Goal: Browse casually: Explore the website without a specific task or goal

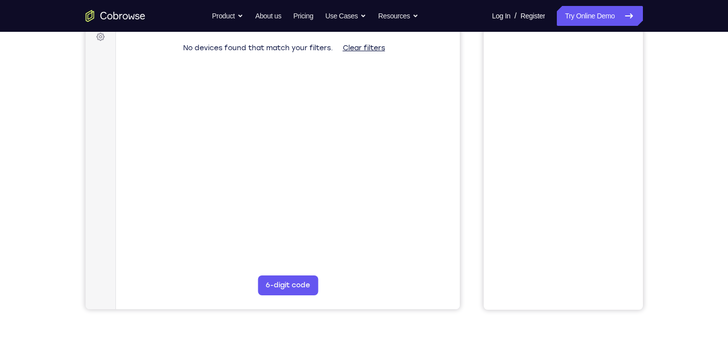
scroll to position [109, 0]
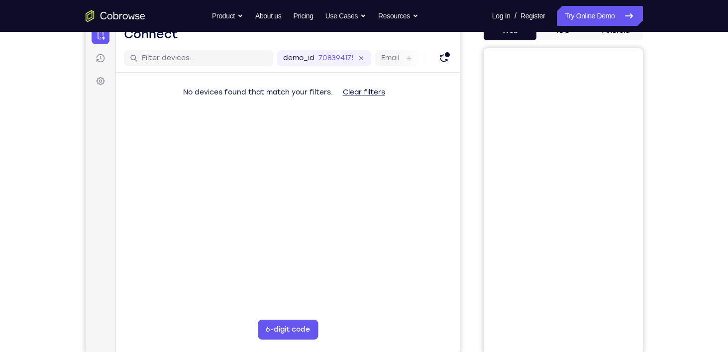
click at [562, 36] on button "iOS" at bounding box center [562, 30] width 53 height 20
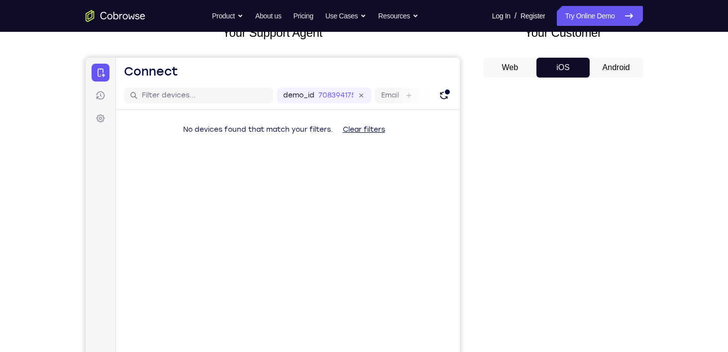
scroll to position [74, 0]
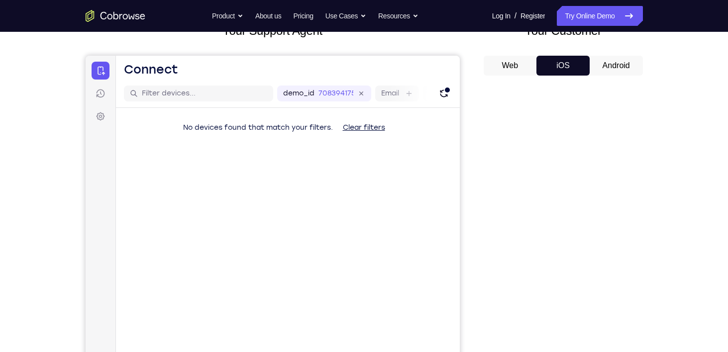
click at [602, 66] on button "Android" at bounding box center [615, 66] width 53 height 20
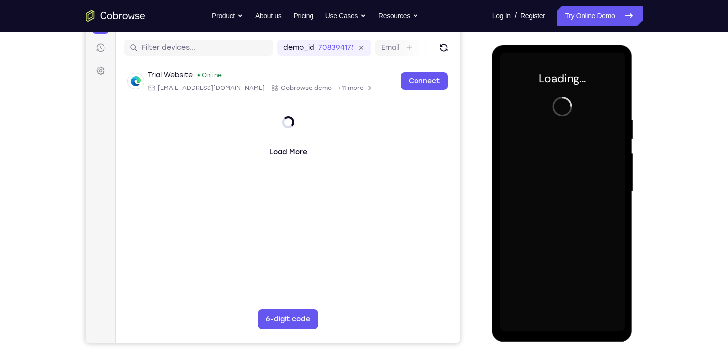
scroll to position [120, 0]
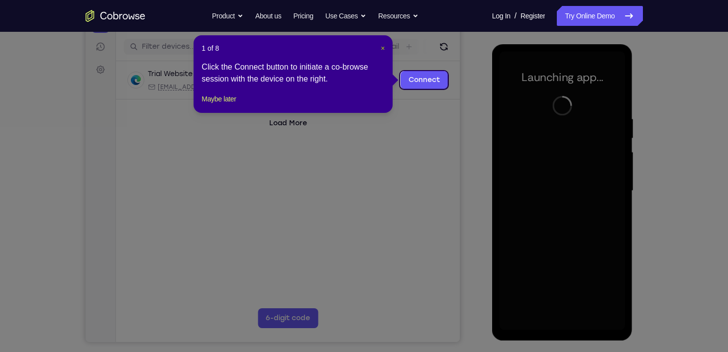
click at [381, 47] on span "×" at bounding box center [383, 48] width 4 height 8
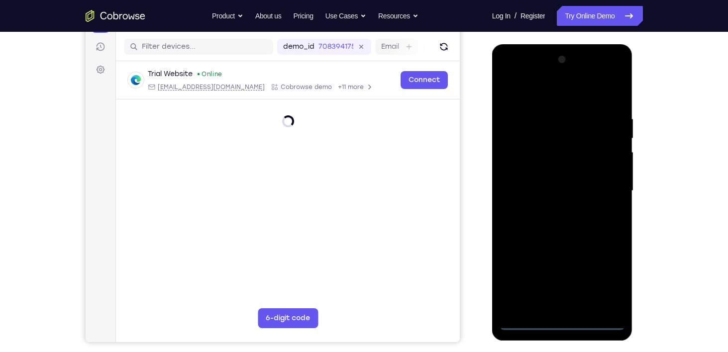
click at [561, 323] on div at bounding box center [561, 191] width 125 height 279
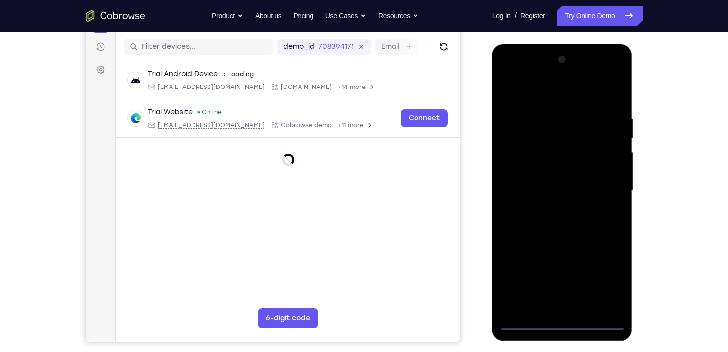
click at [561, 323] on div at bounding box center [561, 191] width 125 height 279
click at [611, 282] on div at bounding box center [561, 191] width 125 height 279
click at [615, 75] on div at bounding box center [561, 191] width 125 height 279
click at [564, 79] on div at bounding box center [561, 191] width 125 height 279
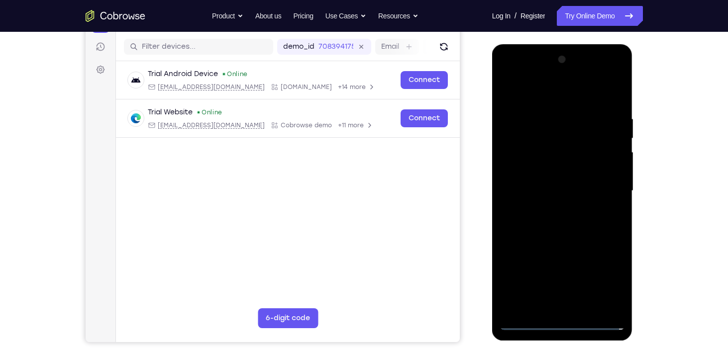
click at [619, 75] on div at bounding box center [561, 191] width 125 height 279
click at [599, 120] on div at bounding box center [561, 191] width 125 height 279
click at [553, 79] on div at bounding box center [561, 191] width 125 height 279
click at [531, 259] on div at bounding box center [561, 191] width 125 height 279
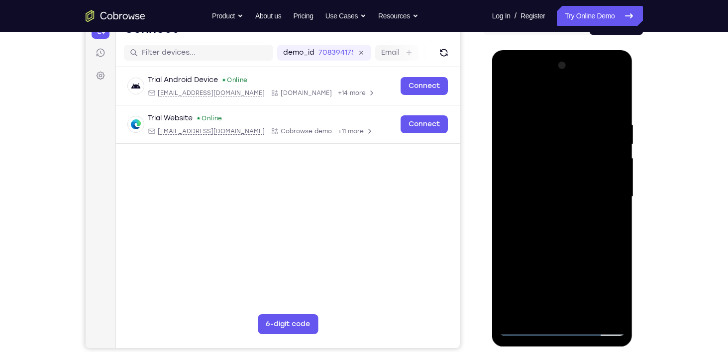
drag, startPoint x: 555, startPoint y: 198, endPoint x: 555, endPoint y: 192, distance: 6.0
click at [555, 192] on div at bounding box center [561, 197] width 125 height 279
click at [499, 122] on div at bounding box center [561, 197] width 125 height 279
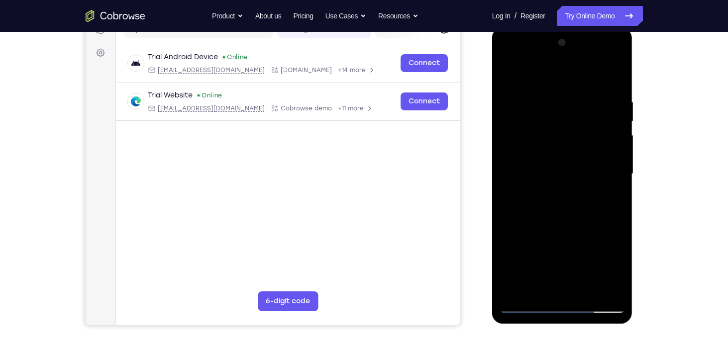
scroll to position [133, 0]
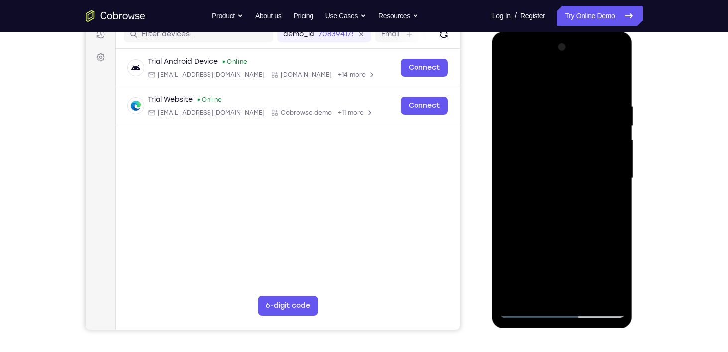
drag, startPoint x: 568, startPoint y: 140, endPoint x: 569, endPoint y: 161, distance: 20.4
click at [569, 161] on div at bounding box center [561, 178] width 125 height 279
click at [536, 125] on div at bounding box center [561, 178] width 125 height 279
click at [520, 72] on div at bounding box center [561, 178] width 125 height 279
drag, startPoint x: 547, startPoint y: 210, endPoint x: 547, endPoint y: 172, distance: 38.3
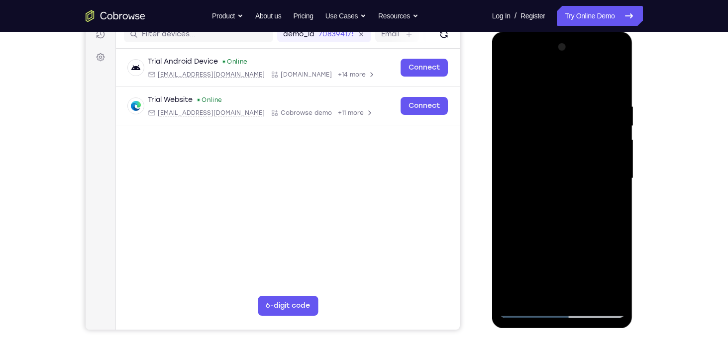
click at [547, 172] on div at bounding box center [561, 178] width 125 height 279
drag, startPoint x: 556, startPoint y: 122, endPoint x: 555, endPoint y: 135, distance: 13.4
click at [555, 135] on div at bounding box center [561, 178] width 125 height 279
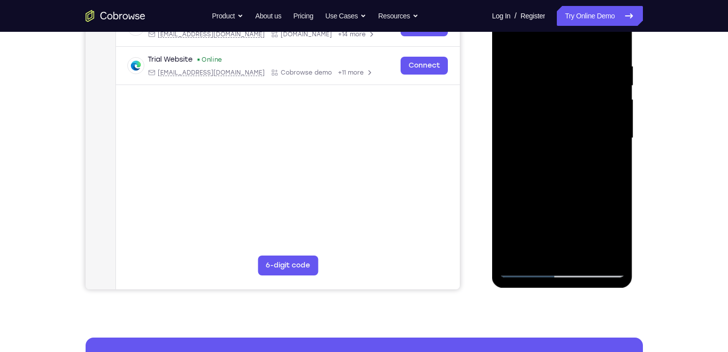
scroll to position [169, 0]
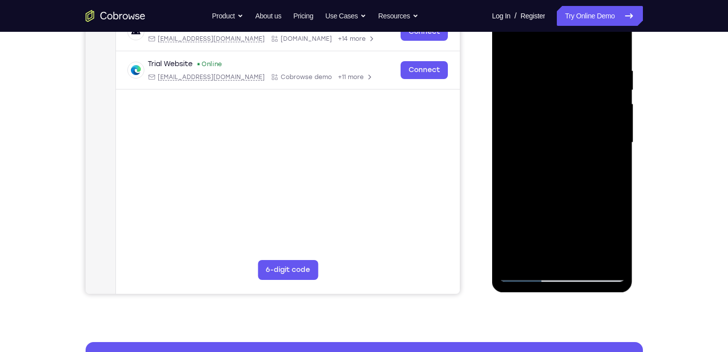
drag, startPoint x: 574, startPoint y: 88, endPoint x: 575, endPoint y: 119, distance: 31.4
click at [575, 119] on div at bounding box center [561, 142] width 125 height 279
drag, startPoint x: 584, startPoint y: 197, endPoint x: 556, endPoint y: 108, distance: 93.9
click at [556, 108] on div at bounding box center [561, 142] width 125 height 279
click at [606, 41] on div at bounding box center [561, 142] width 125 height 279
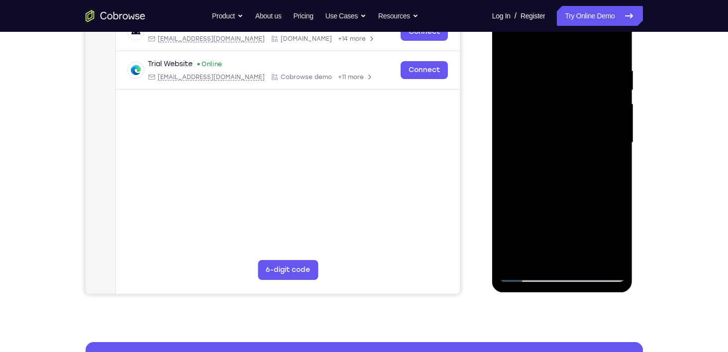
click at [617, 255] on div at bounding box center [561, 142] width 125 height 279
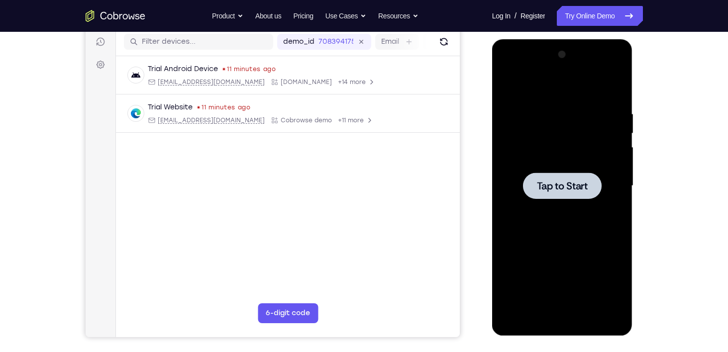
scroll to position [125, 0]
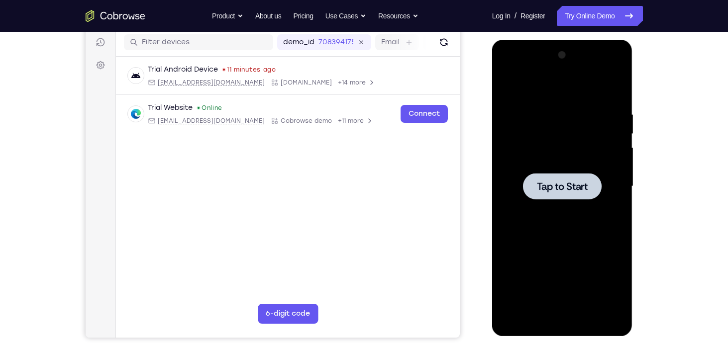
click at [572, 201] on div at bounding box center [561, 186] width 125 height 279
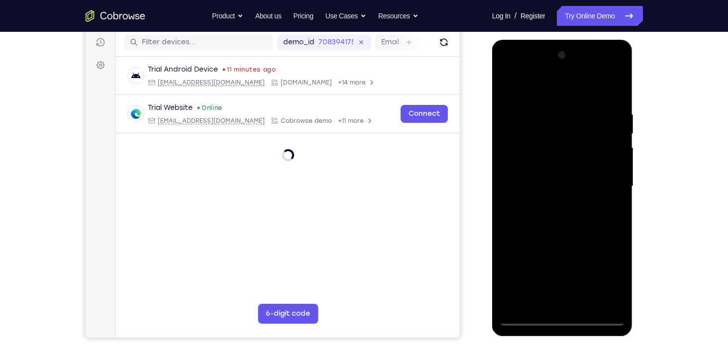
click at [562, 320] on div at bounding box center [561, 186] width 125 height 279
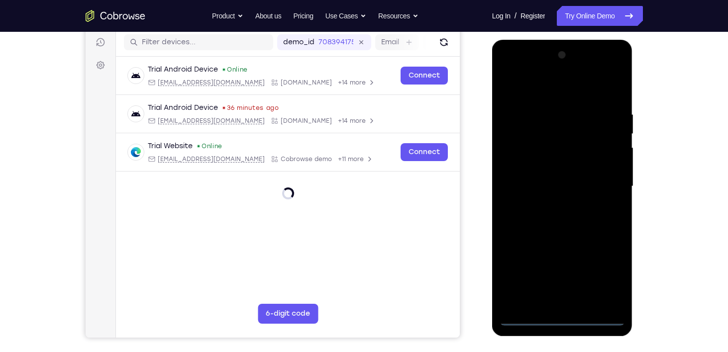
click at [599, 283] on div at bounding box center [561, 186] width 125 height 279
click at [522, 68] on div at bounding box center [561, 186] width 125 height 279
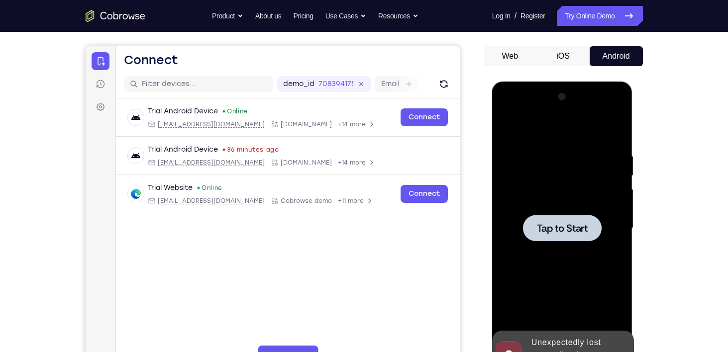
scroll to position [84, 0]
